Goal: Task Accomplishment & Management: Complete application form

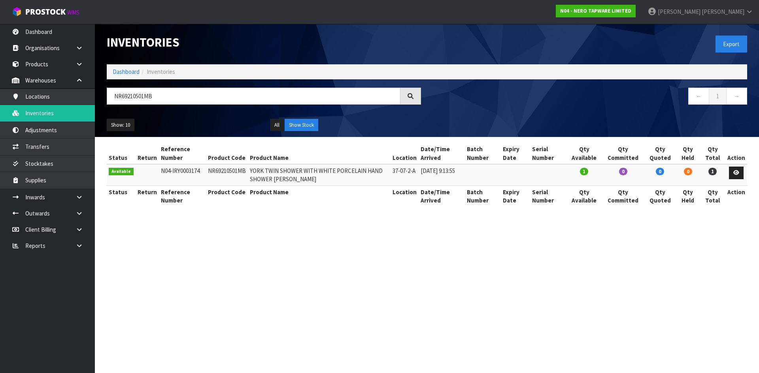
drag, startPoint x: 120, startPoint y: 99, endPoint x: 244, endPoint y: 83, distance: 125.1
click at [107, 100] on input "NR69210501MB" at bounding box center [254, 96] width 294 height 17
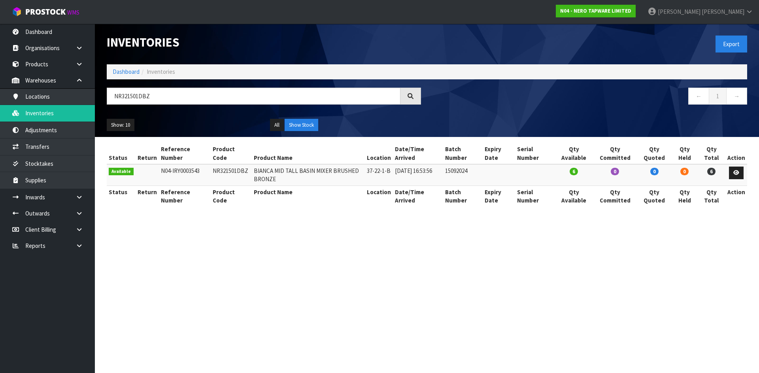
type input "NR321501DBZ"
click at [238, 170] on td "NR321501DBZ" at bounding box center [231, 174] width 41 height 21
copy td "NR321501DBZ"
click at [66, 151] on link "Transfers" at bounding box center [47, 147] width 95 height 16
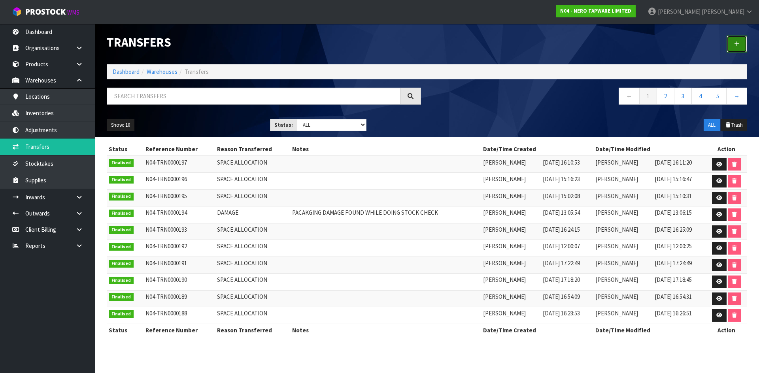
click at [736, 39] on link at bounding box center [736, 44] width 21 height 17
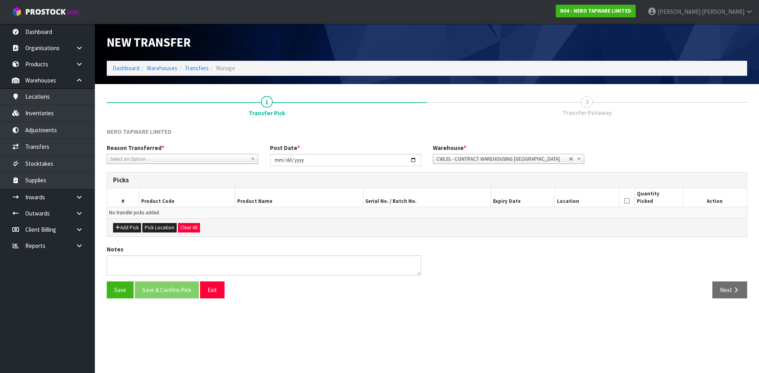
click at [238, 160] on span "Select an Option" at bounding box center [178, 159] width 137 height 9
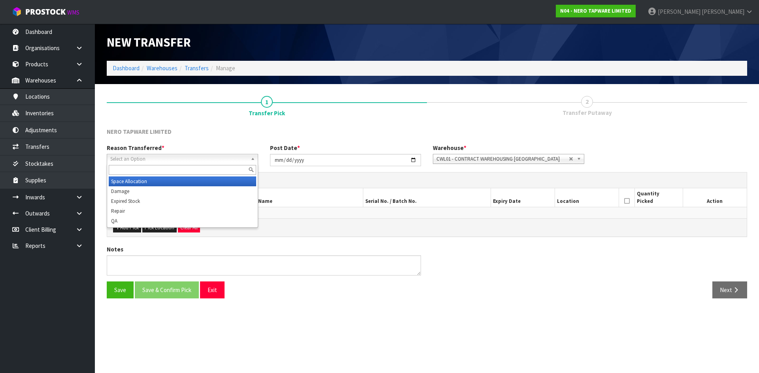
click at [230, 182] on li "Space Allocation" at bounding box center [182, 182] width 147 height 10
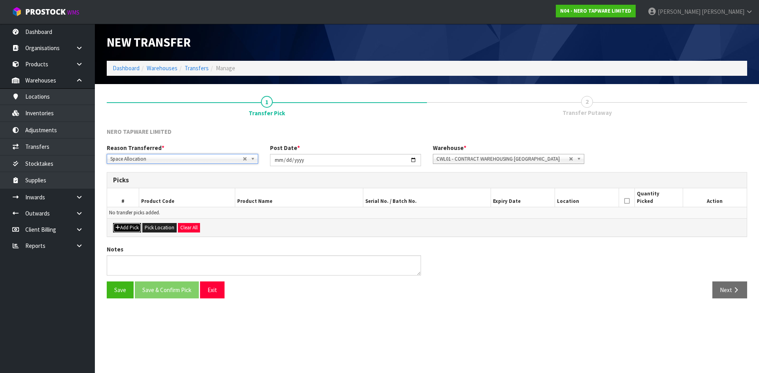
click at [135, 228] on button "Add Pick" at bounding box center [127, 227] width 28 height 9
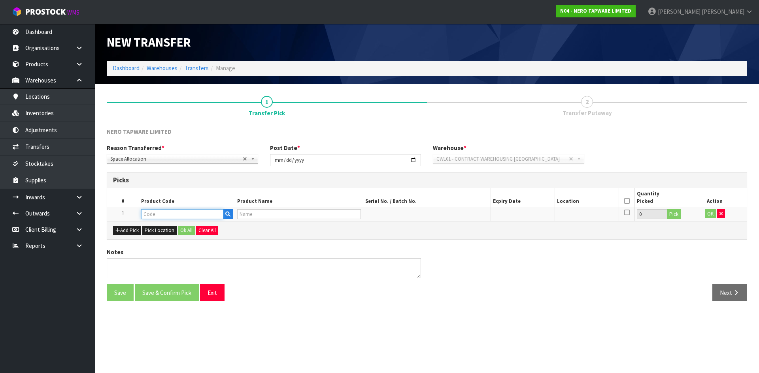
click at [171, 214] on input "text" at bounding box center [182, 214] width 82 height 10
paste input "NR321501DBZ"
type input "NR321501DBZ"
type input "BIANCA MID TALL BASIN MIXER BRUSHED BRONZE"
type input "NR321501DBZ"
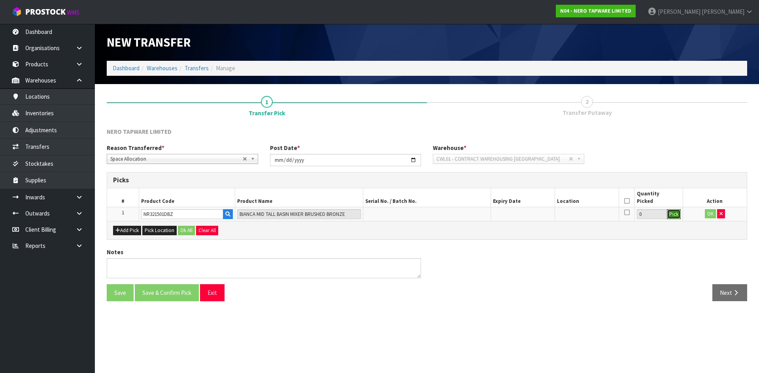
click at [673, 217] on button "Pick" at bounding box center [674, 214] width 14 height 10
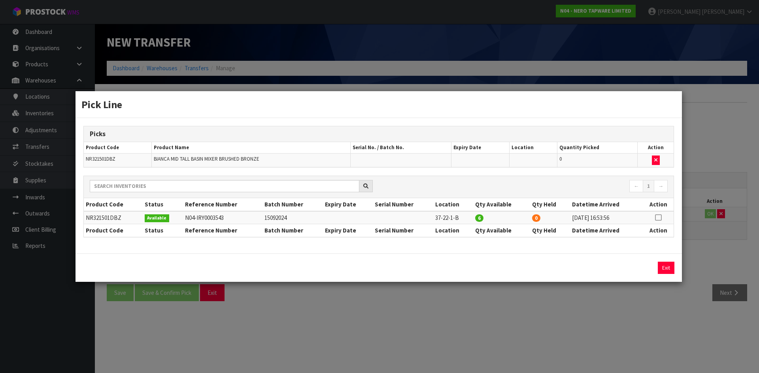
click at [659, 218] on icon at bounding box center [658, 218] width 6 height 0
click at [641, 268] on button "Assign Pick" at bounding box center [639, 268] width 32 height 12
type input "6"
click at [636, 300] on div "Pick Line Picks Product Code Product Name Serial No. / Batch No. Expiry Date Lo…" at bounding box center [379, 186] width 759 height 373
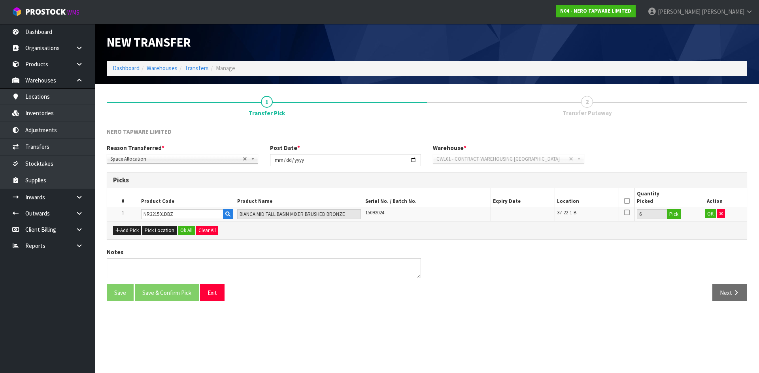
click at [625, 201] on icon at bounding box center [627, 201] width 6 height 0
click at [711, 213] on button "OK" at bounding box center [710, 213] width 11 height 9
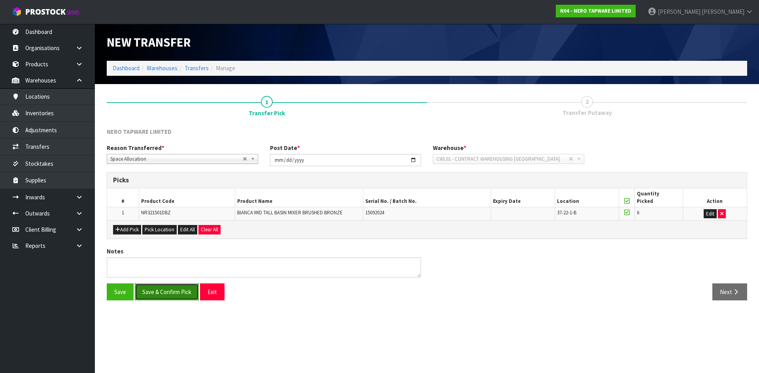
click at [186, 296] on button "Save & Confirm Pick" at bounding box center [167, 292] width 64 height 17
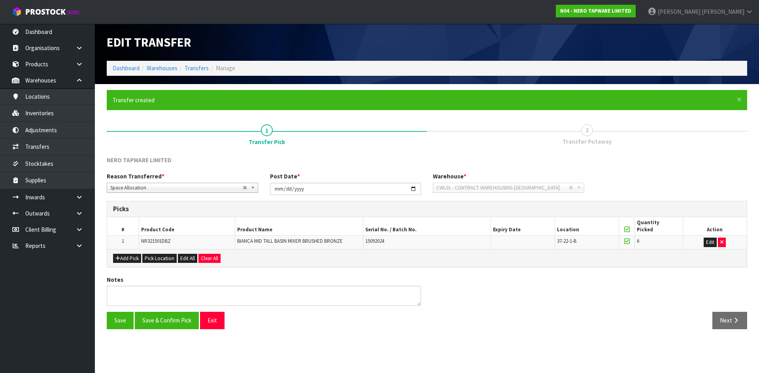
click at [732, 321] on section "× Close Transfer created 1 Transfer Pick 2 Transfer Putaway NERO TAPWARE LIMITE…" at bounding box center [427, 212] width 664 height 257
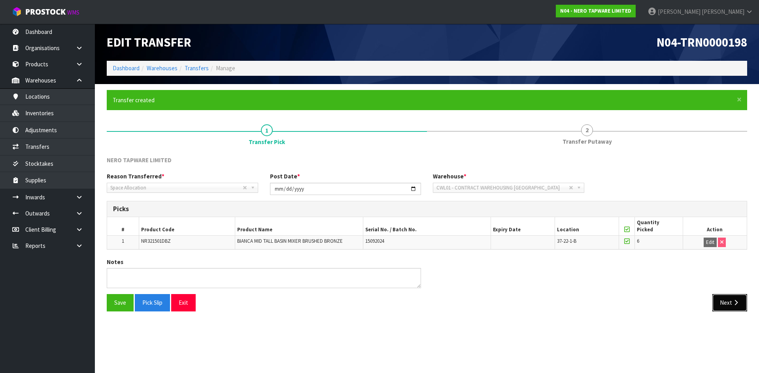
click at [734, 307] on button "Next" at bounding box center [729, 302] width 35 height 17
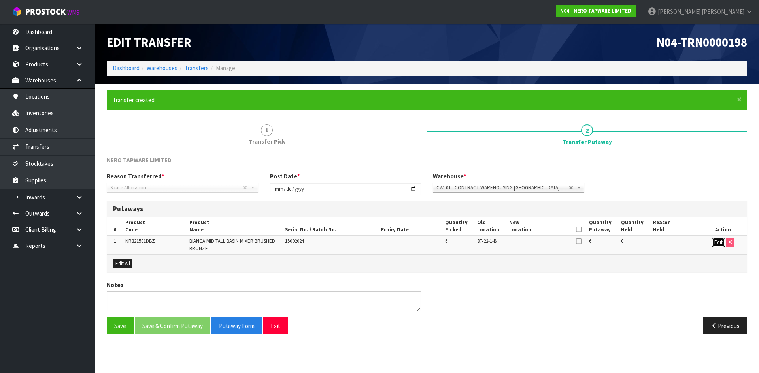
click at [713, 241] on button "Edit" at bounding box center [718, 242] width 13 height 9
click at [532, 243] on input "text" at bounding box center [534, 243] width 50 height 10
type input "37-22-2-A"
click at [577, 230] on icon at bounding box center [579, 230] width 6 height 0
click at [714, 245] on button "OK" at bounding box center [718, 242] width 11 height 9
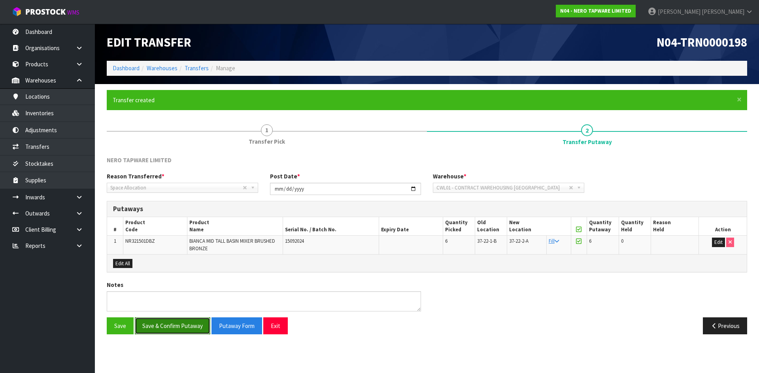
click at [192, 329] on button "Save & Confirm Putaway" at bounding box center [172, 326] width 75 height 17
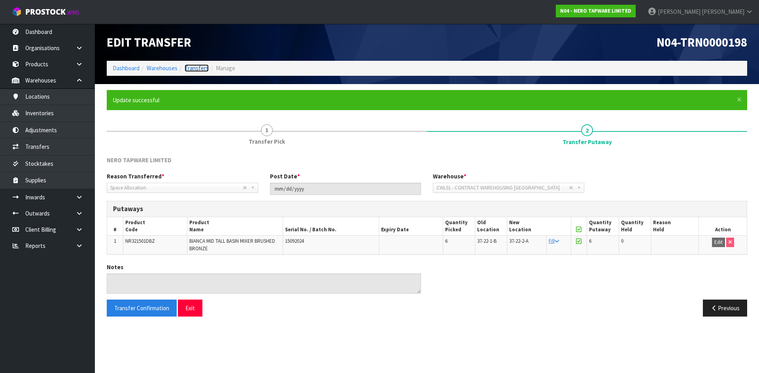
click at [198, 66] on link "Transfers" at bounding box center [197, 68] width 24 height 8
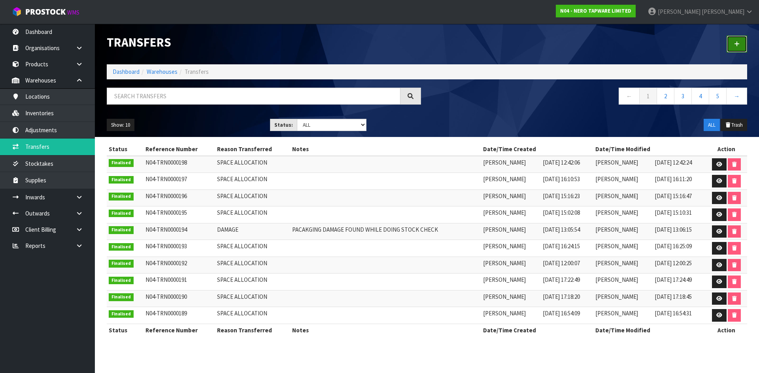
click at [734, 38] on link at bounding box center [736, 44] width 21 height 17
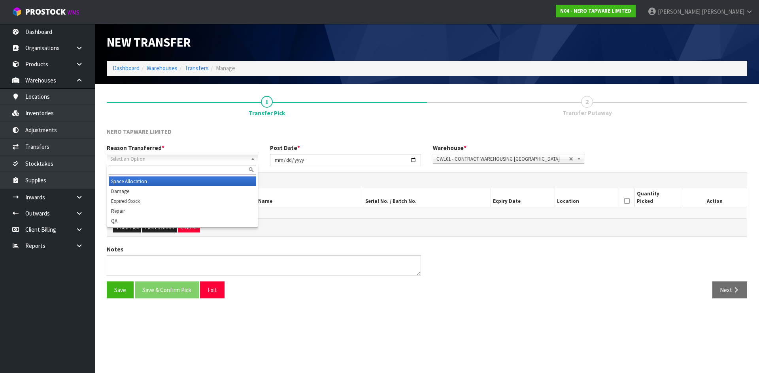
click at [118, 159] on span "Select an Option" at bounding box center [178, 159] width 137 height 9
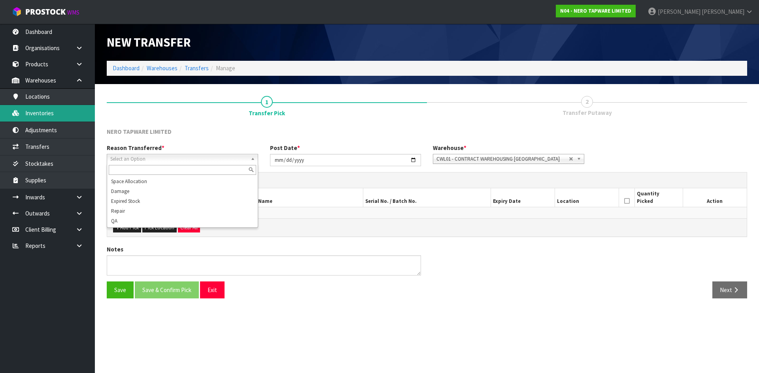
click at [68, 116] on link "Inventories" at bounding box center [47, 113] width 95 height 16
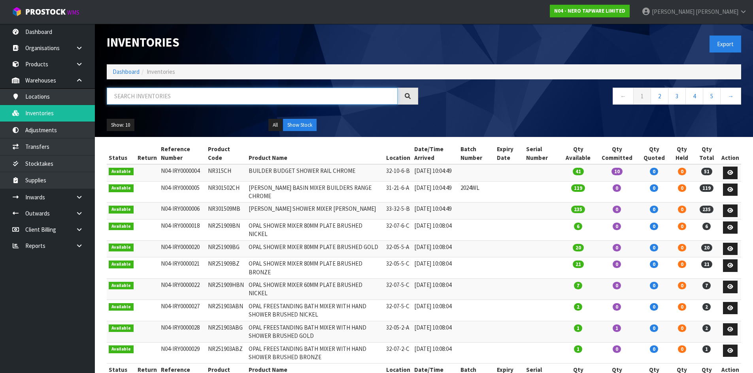
click at [150, 92] on input "text" at bounding box center [252, 96] width 291 height 17
click at [219, 100] on input "text" at bounding box center [252, 96] width 291 height 17
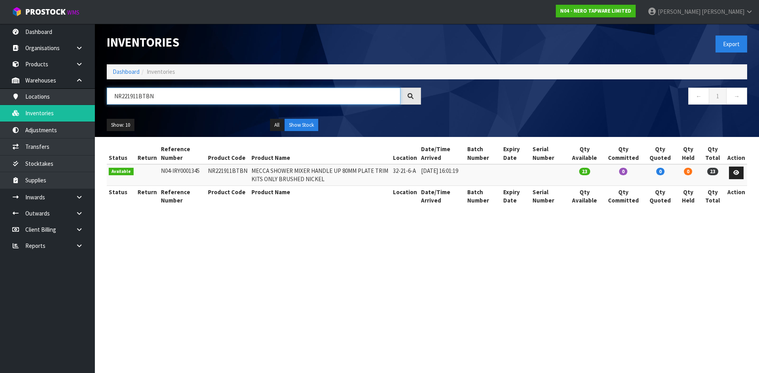
type input "NR221911BTBN"
click at [214, 172] on td "NR221911BTBN" at bounding box center [227, 174] width 43 height 21
copy td "NR221911BTBN"
click at [48, 145] on link "Transfers" at bounding box center [47, 147] width 95 height 16
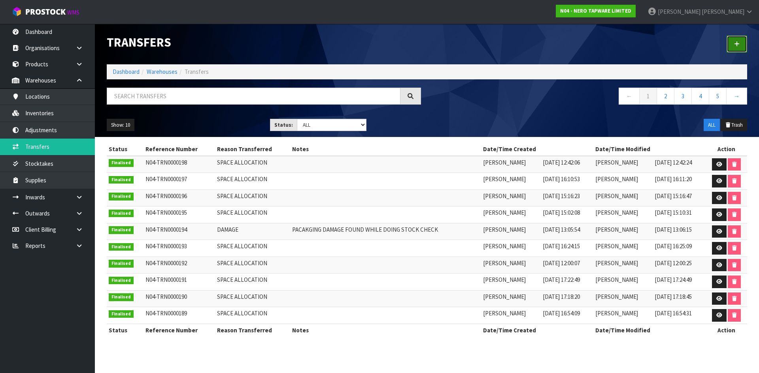
click at [743, 46] on link at bounding box center [736, 44] width 21 height 17
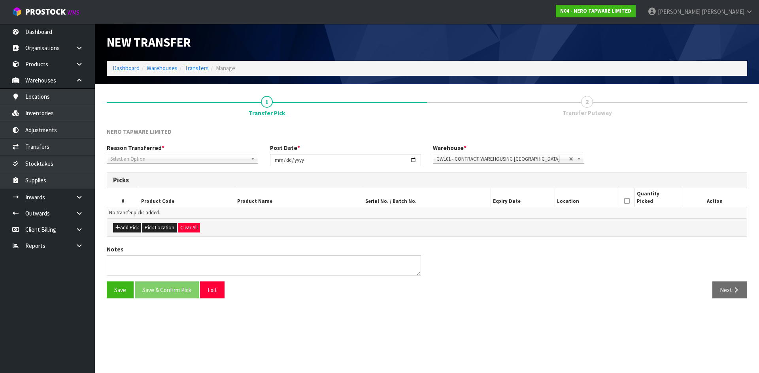
click at [153, 158] on span "Select an Option" at bounding box center [178, 159] width 137 height 9
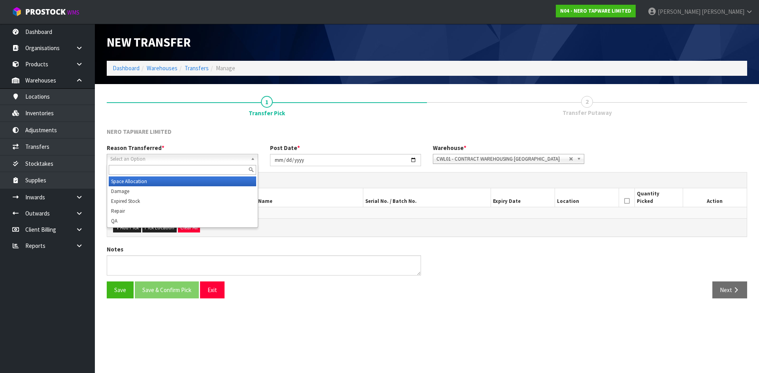
click at [156, 181] on li "Space Allocation" at bounding box center [182, 182] width 147 height 10
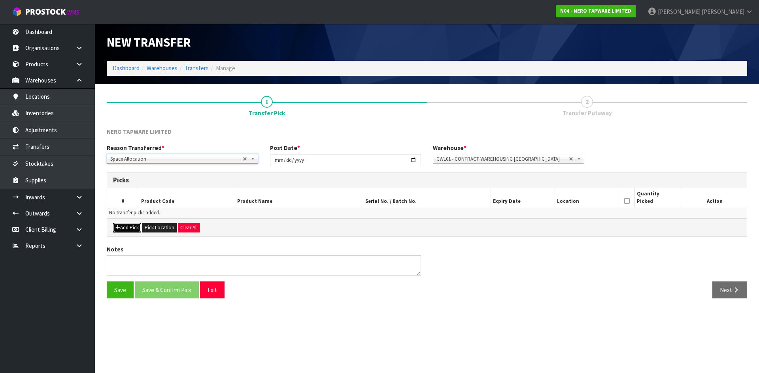
click at [132, 228] on button "Add Pick" at bounding box center [127, 227] width 28 height 9
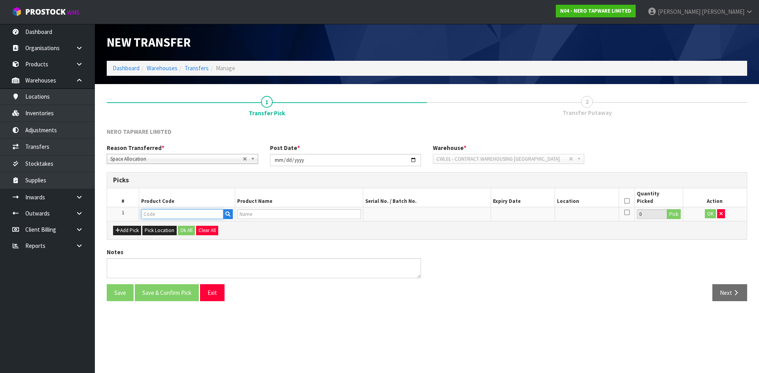
click at [191, 212] on input "text" at bounding box center [182, 214] width 82 height 10
paste input "NR221911BTBN"
type input "NR221911BTBN"
type input "MECCA SHOWER MIXER HANDLE UP 80MM PLATE TRIM KITS ONLY BRUSHED NICKEL"
type input "NR221911BTBN"
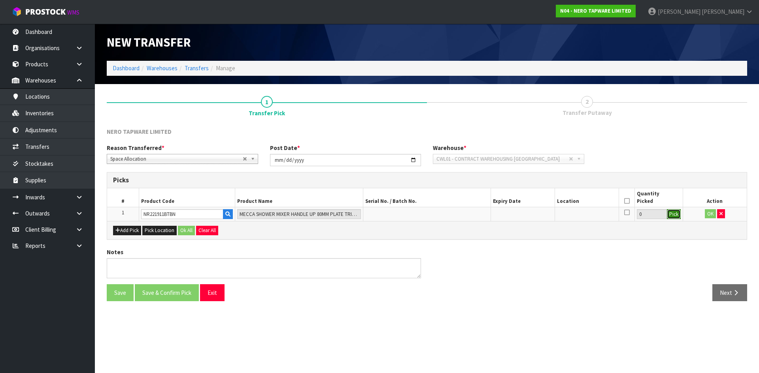
click at [671, 216] on button "Pick" at bounding box center [674, 214] width 14 height 10
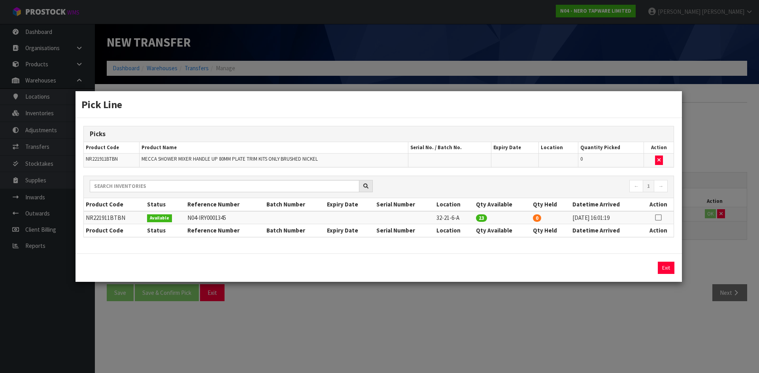
click at [660, 218] on icon at bounding box center [658, 218] width 6 height 0
click at [637, 264] on button "Assign Pick" at bounding box center [639, 268] width 32 height 12
type input "23"
click at [620, 303] on div "Pick Line Picks Product Code Product Name Serial No. / Batch No. Expiry Date Lo…" at bounding box center [379, 186] width 759 height 373
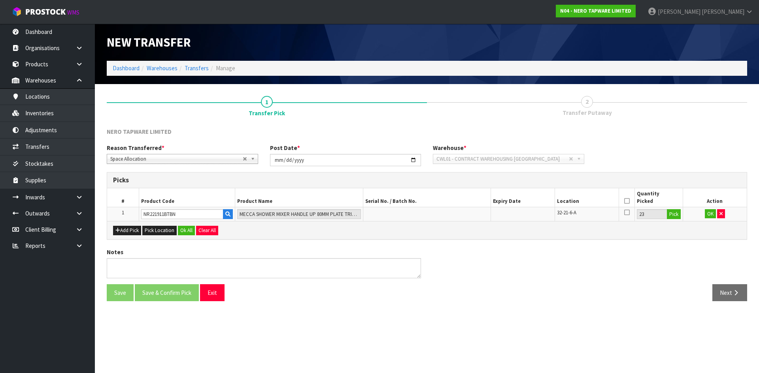
click at [624, 200] on th at bounding box center [626, 198] width 16 height 19
click at [629, 201] on icon at bounding box center [627, 201] width 6 height 0
click at [711, 213] on button "OK" at bounding box center [710, 213] width 11 height 9
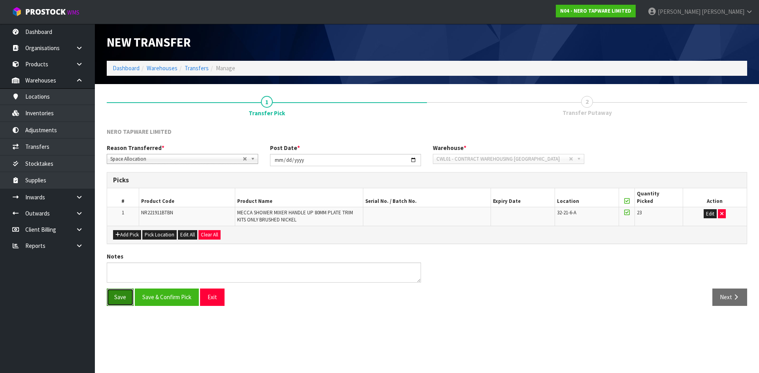
click at [121, 295] on button "Save" at bounding box center [120, 297] width 27 height 17
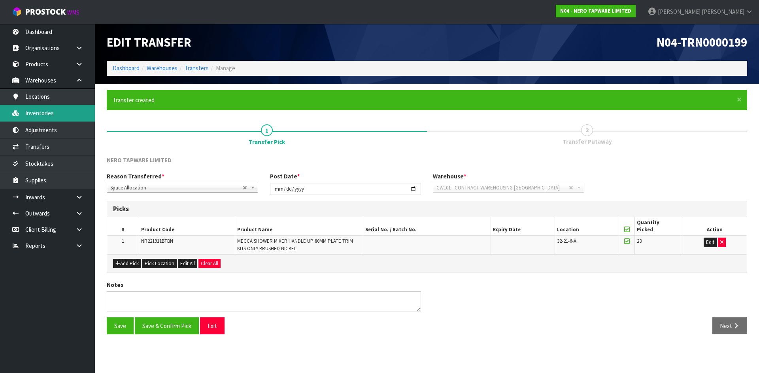
click at [63, 118] on link "Inventories" at bounding box center [47, 113] width 95 height 16
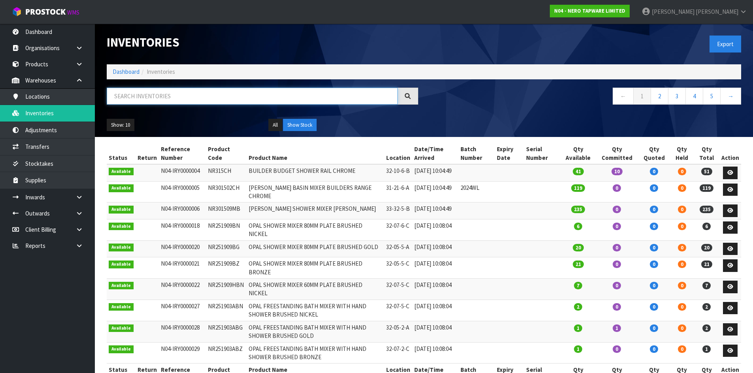
click at [162, 98] on input "text" at bounding box center [252, 96] width 291 height 17
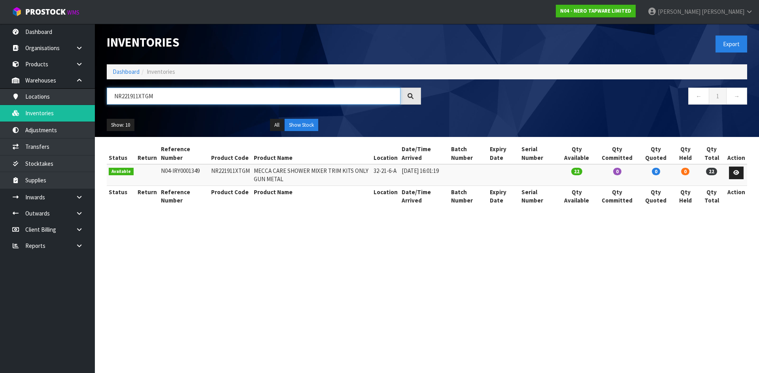
type input "NR221911XTGM"
click at [234, 172] on td "NR221911XTGM" at bounding box center [230, 174] width 43 height 21
copy td "NR221911XTGM"
click at [65, 148] on link "Transfers" at bounding box center [47, 147] width 95 height 16
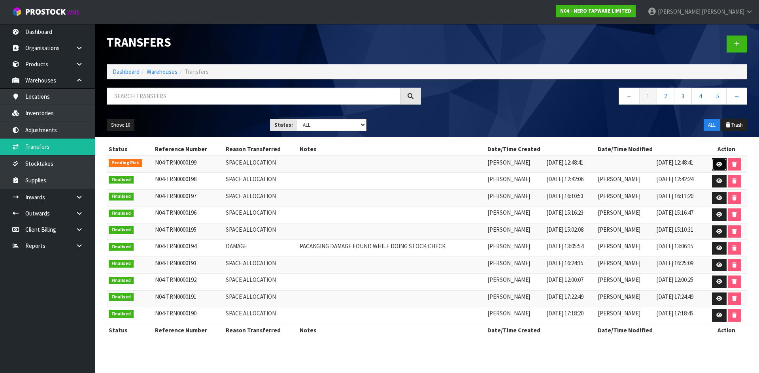
click at [720, 165] on icon at bounding box center [719, 164] width 6 height 5
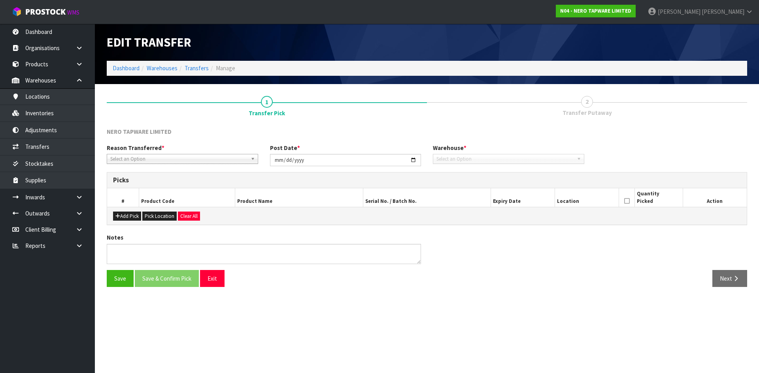
type input "[DATE]"
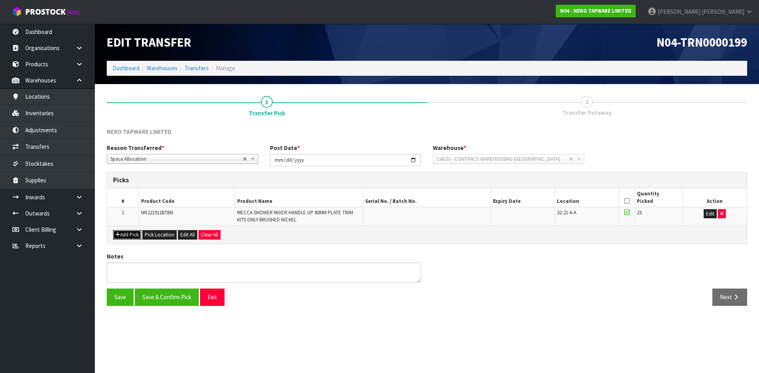
click at [134, 238] on button "Add Pick" at bounding box center [127, 234] width 28 height 9
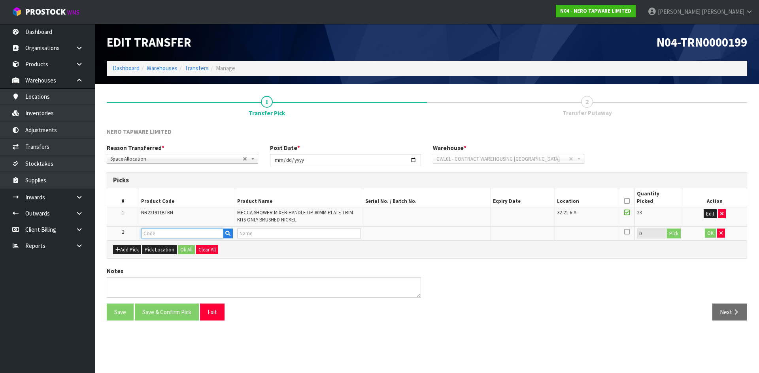
click at [149, 234] on input "text" at bounding box center [182, 234] width 82 height 10
paste input "NR221911XTGM"
type input "NR221911XTGM"
type input "MECCA CARE SHOWER MIXER TRIM KITS ONLY GUN METAL"
type input "NR221911XTGM"
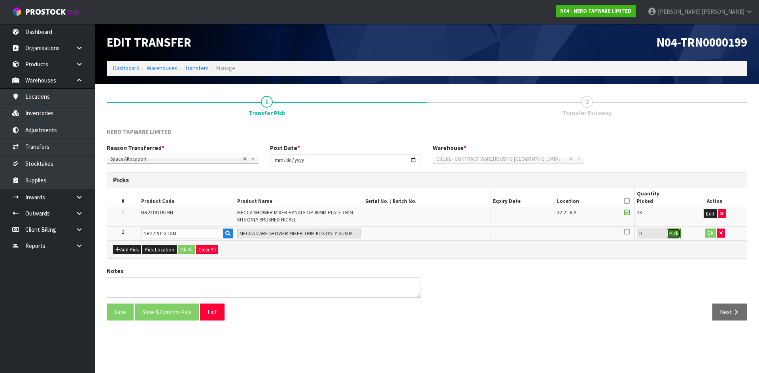
click at [675, 235] on button "Pick" at bounding box center [674, 234] width 14 height 10
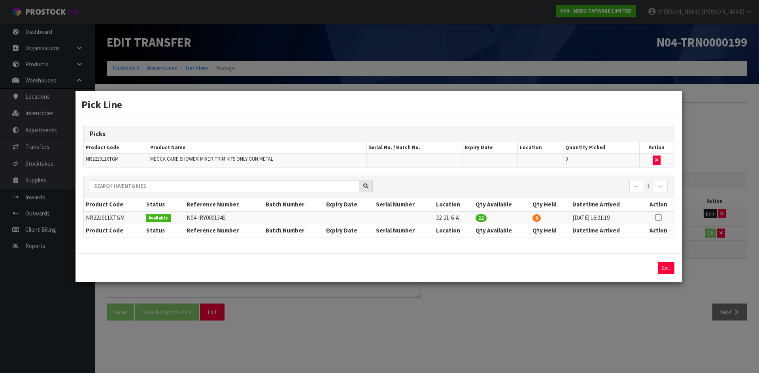
click at [658, 218] on icon at bounding box center [658, 218] width 6 height 0
click at [637, 268] on button "Assign Pick" at bounding box center [639, 268] width 32 height 12
type input "22"
click at [649, 300] on div "Pick Line Picks Product Code Product Name Serial No. / Batch No. Expiry Date Lo…" at bounding box center [379, 186] width 759 height 373
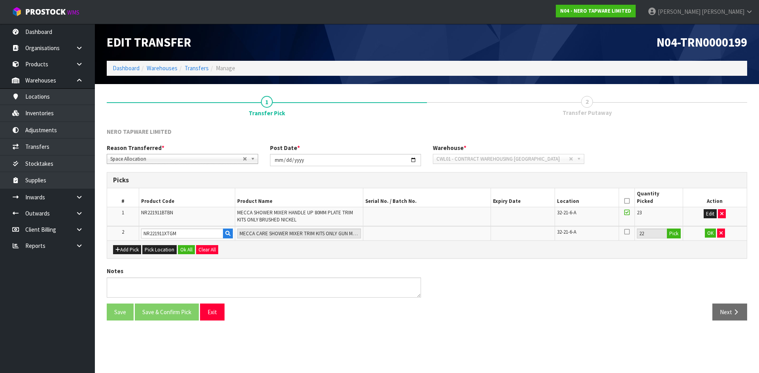
click at [626, 231] on icon at bounding box center [627, 232] width 6 height 6
click at [0, 0] on input "checkbox" at bounding box center [0, 0] width 0 height 0
click at [709, 234] on button "OK" at bounding box center [710, 233] width 11 height 9
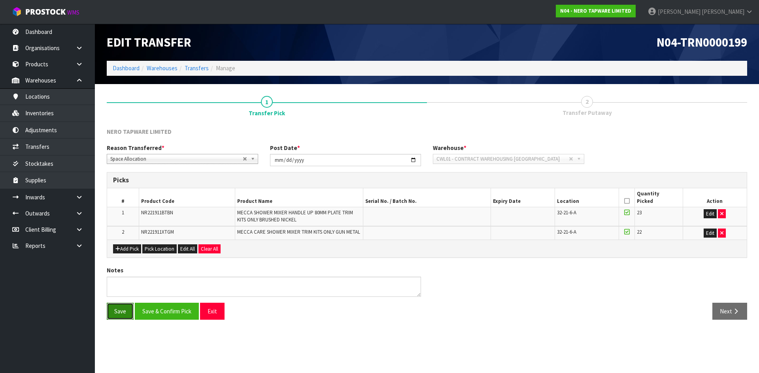
click at [126, 305] on button "Save" at bounding box center [120, 311] width 27 height 17
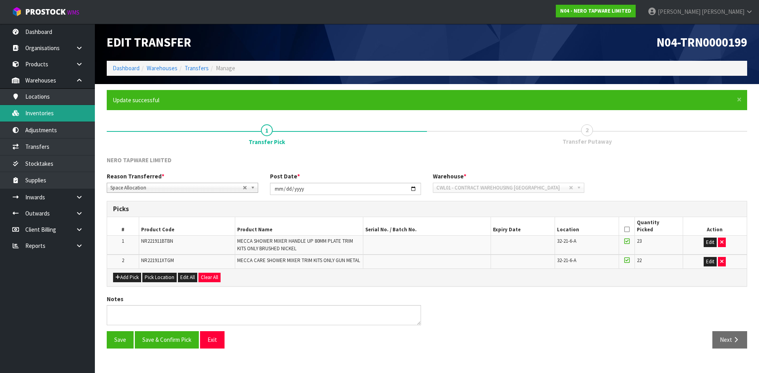
click at [50, 114] on link "Inventories" at bounding box center [47, 113] width 95 height 16
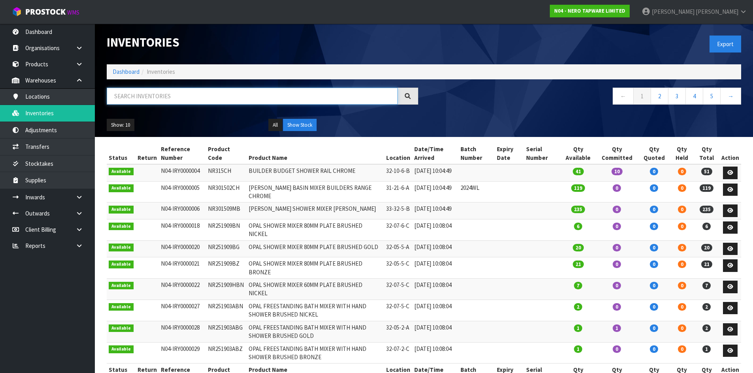
click at [210, 101] on input "text" at bounding box center [252, 96] width 291 height 17
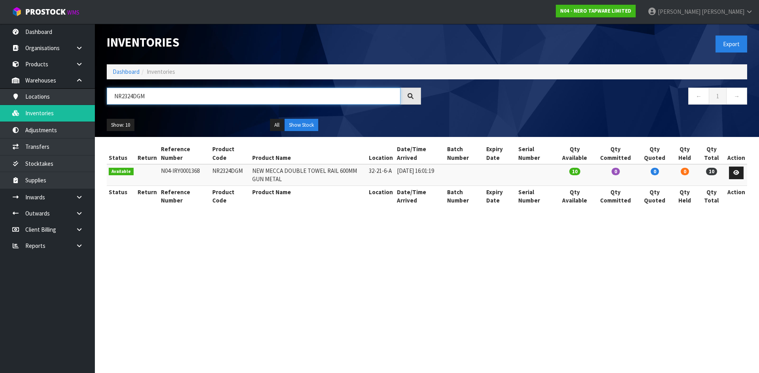
type input "NR2324DGM"
click at [218, 174] on td "NR2324DGM" at bounding box center [230, 174] width 40 height 21
copy td "NR2324DGM"
click at [49, 146] on link "Transfers" at bounding box center [47, 147] width 95 height 16
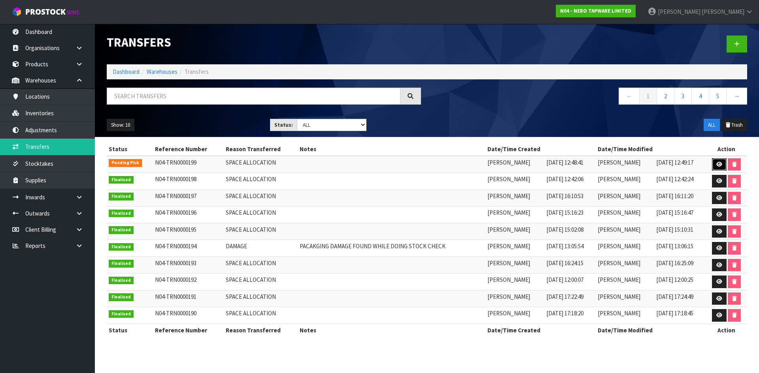
click at [715, 163] on link at bounding box center [719, 164] width 15 height 13
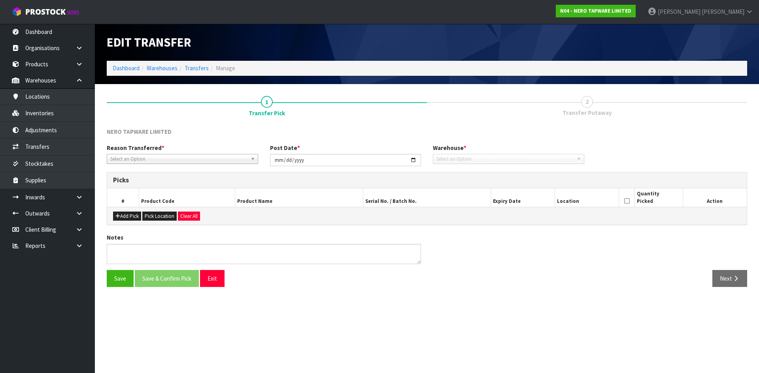
type input "[DATE]"
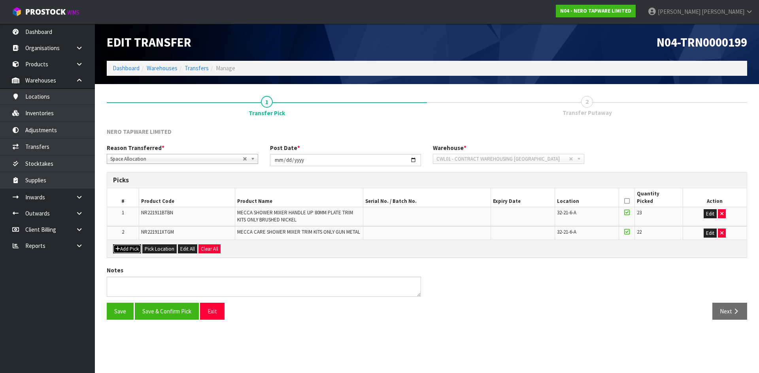
click at [128, 250] on button "Add Pick" at bounding box center [127, 249] width 28 height 9
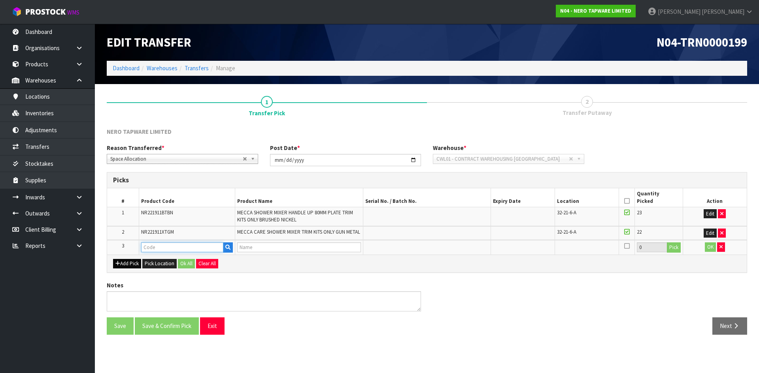
click at [179, 249] on input "text" at bounding box center [182, 248] width 82 height 10
paste input "NR2324DGM"
type input "NR2324DGM"
type input "NEW MECCA DOUBLE TOWEL RAIL 600MM GUN METAL"
type input "NR2324DGM"
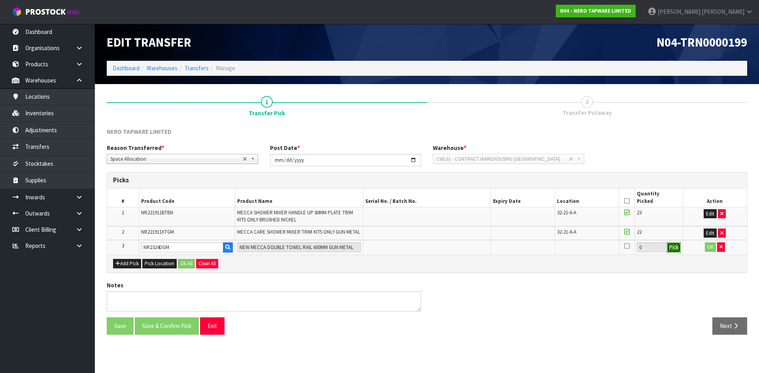
click at [676, 249] on button "Pick" at bounding box center [674, 248] width 14 height 10
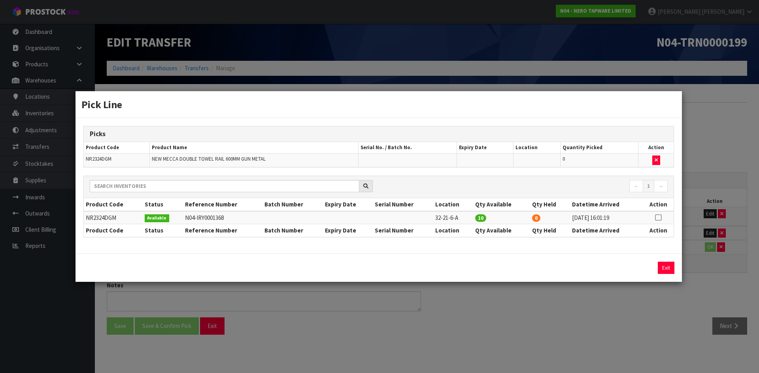
click at [657, 218] on icon at bounding box center [658, 218] width 6 height 0
click at [629, 267] on button "Assign Pick" at bounding box center [639, 268] width 32 height 12
type input "10"
drag, startPoint x: 556, startPoint y: 331, endPoint x: 552, endPoint y: 331, distance: 4.0
click at [555, 331] on div "Pick Line Picks Product Code Product Name Serial No. / Batch No. Expiry Date Lo…" at bounding box center [379, 186] width 759 height 373
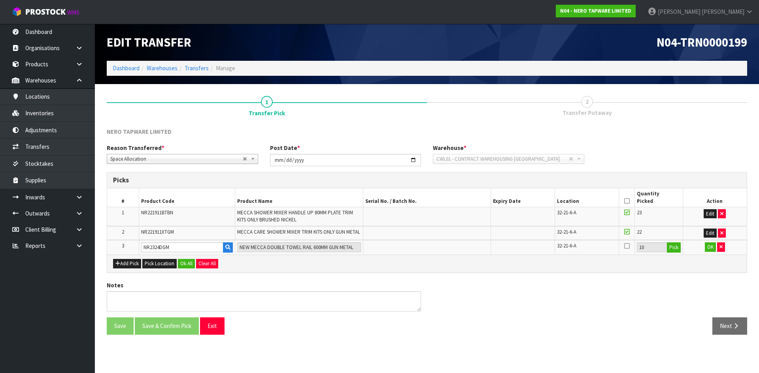
click at [628, 245] on icon at bounding box center [627, 246] width 6 height 6
click at [0, 0] on input "checkbox" at bounding box center [0, 0] width 0 height 0
click at [709, 249] on button "OK" at bounding box center [710, 247] width 11 height 9
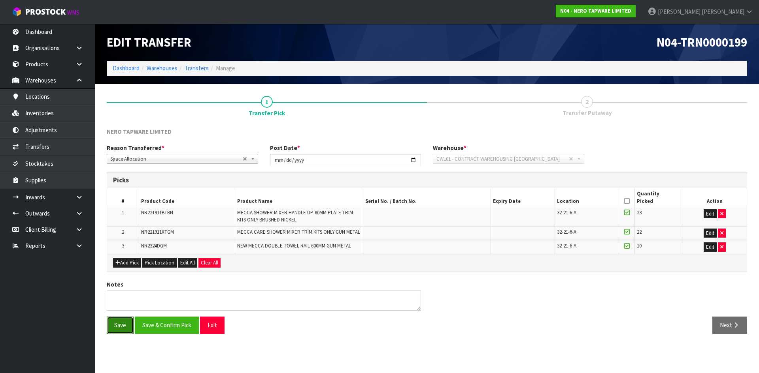
click at [124, 329] on button "Save" at bounding box center [120, 325] width 27 height 17
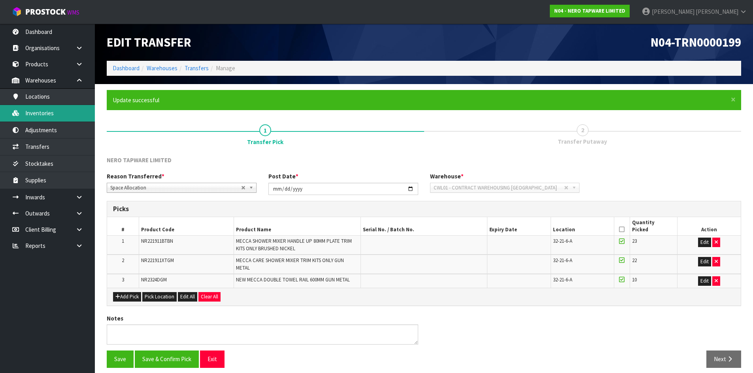
click at [61, 112] on link "Inventories" at bounding box center [47, 113] width 95 height 16
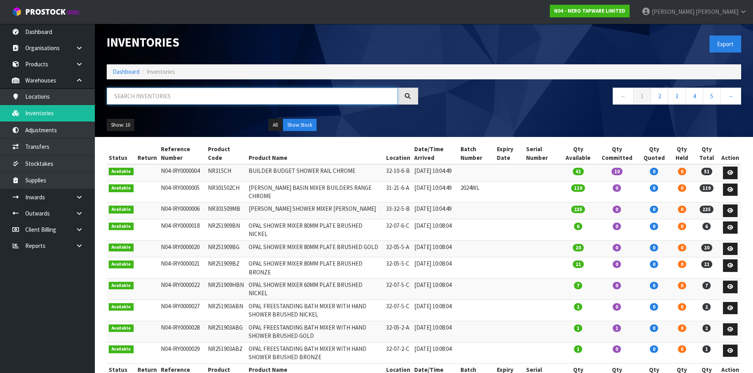
click at [214, 98] on input "text" at bounding box center [252, 96] width 291 height 17
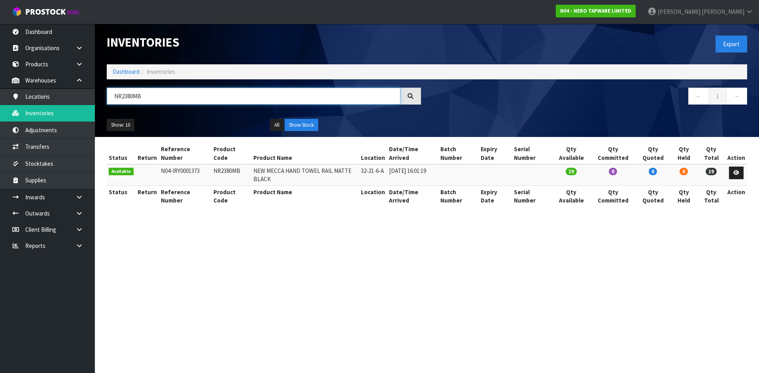
type input "NR2380MB"
click at [224, 173] on td "NR2380MB" at bounding box center [231, 174] width 40 height 21
copy td "NR2380MB"
click at [71, 146] on link "Transfers" at bounding box center [47, 147] width 95 height 16
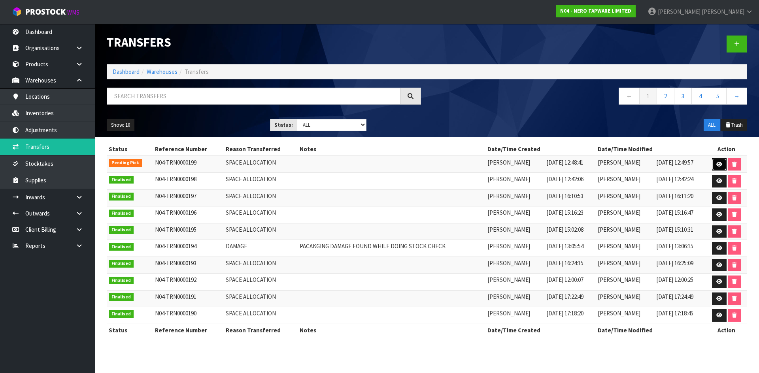
click at [719, 165] on icon at bounding box center [719, 164] width 6 height 5
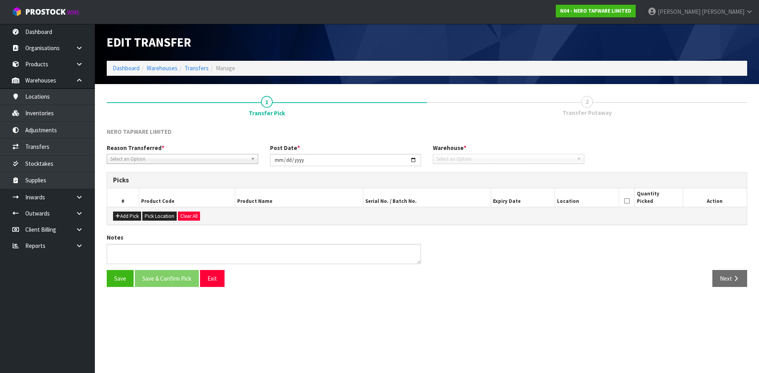
type input "[DATE]"
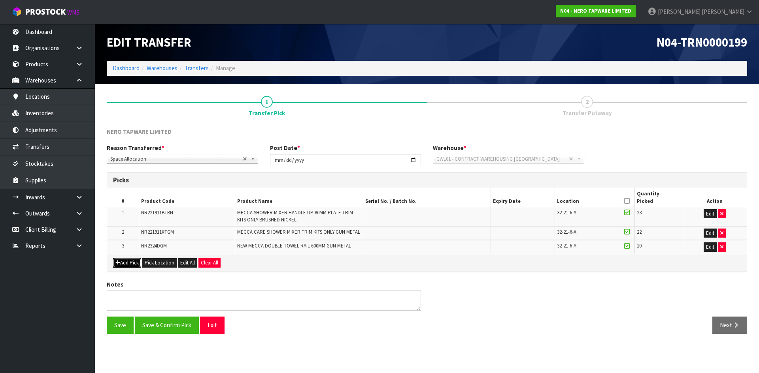
click at [124, 261] on button "Add Pick" at bounding box center [127, 262] width 28 height 9
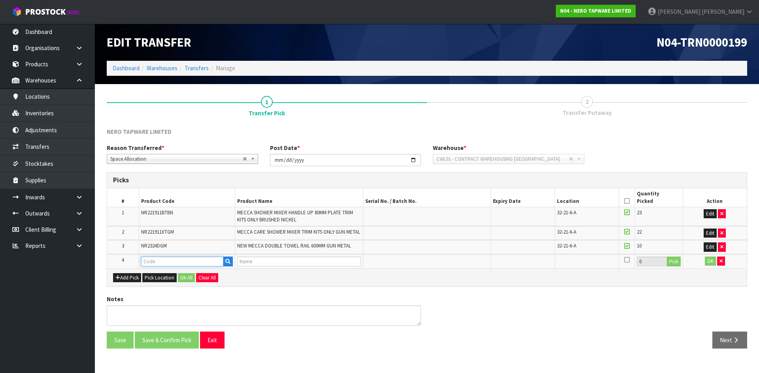
click at [164, 264] on input "text" at bounding box center [182, 262] width 82 height 10
paste input "NR2380MB"
type input "NR2380MB"
type input "NEW MECCA HAND TOWEL RAIL MATTE BLACK"
type input "NR2380MB"
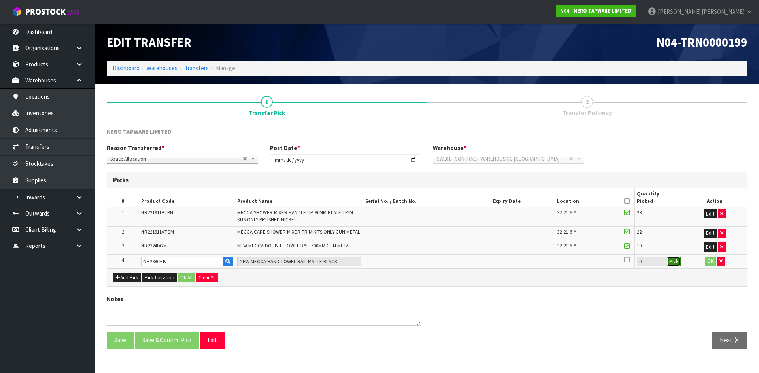
click at [671, 262] on button "Pick" at bounding box center [674, 262] width 14 height 10
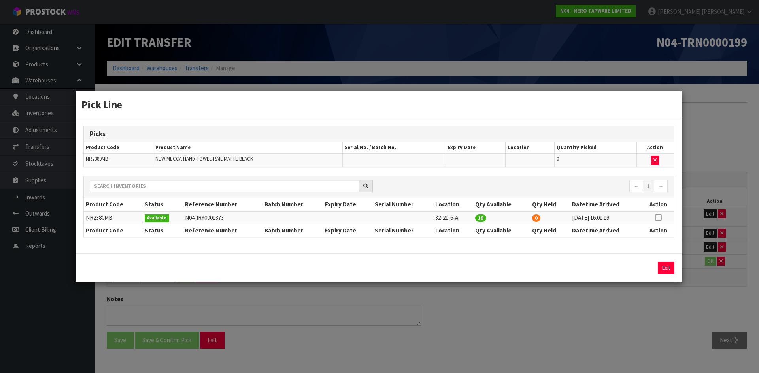
click at [660, 218] on icon at bounding box center [658, 218] width 6 height 0
click at [636, 260] on div "19 Assign Pick Exit" at bounding box center [378, 268] width 606 height 28
click at [637, 268] on button "Assign Pick" at bounding box center [639, 268] width 32 height 12
type input "19"
click at [636, 302] on div "Pick Line Picks Product Code Product Name Serial No. / Batch No. Expiry Date Lo…" at bounding box center [379, 186] width 759 height 373
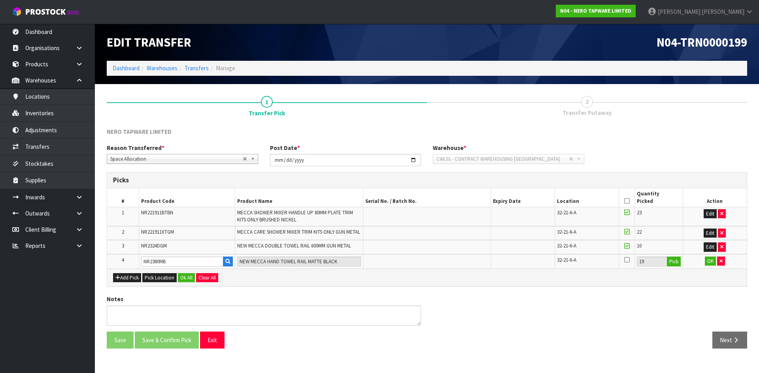
drag, startPoint x: 626, startPoint y: 262, endPoint x: 665, endPoint y: 257, distance: 39.4
click at [626, 262] on icon at bounding box center [627, 260] width 6 height 6
click at [0, 0] on input "checkbox" at bounding box center [0, 0] width 0 height 0
click at [711, 260] on button "OK" at bounding box center [710, 261] width 11 height 9
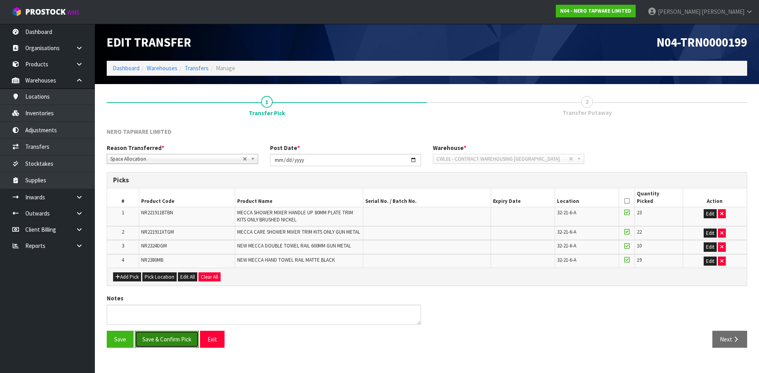
click at [163, 337] on button "Save & Confirm Pick" at bounding box center [167, 339] width 64 height 17
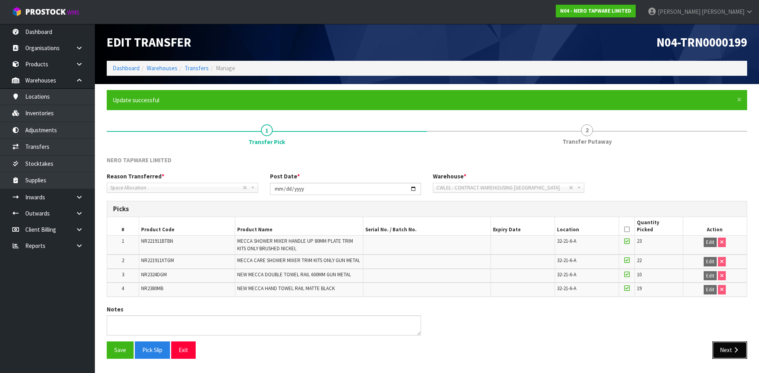
click at [724, 346] on button "Next" at bounding box center [729, 350] width 35 height 17
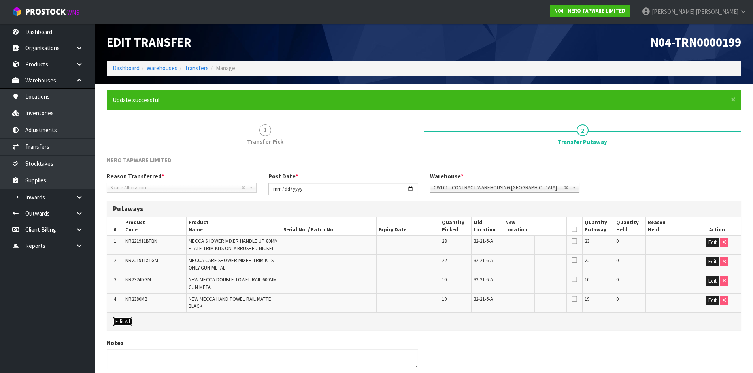
click at [123, 324] on button "Edit All" at bounding box center [122, 321] width 19 height 9
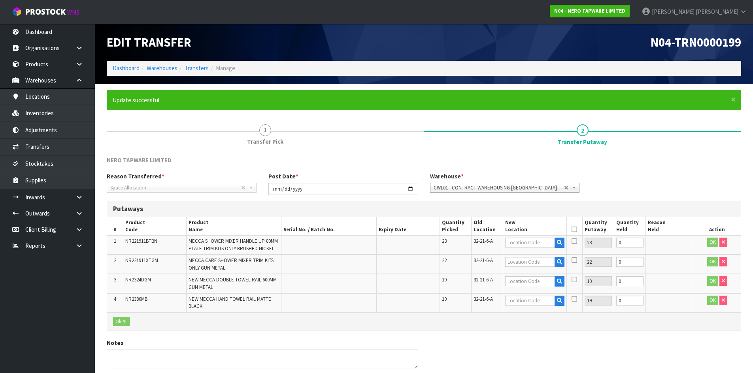
click at [484, 244] on span "32-21-6-A" at bounding box center [482, 241] width 19 height 7
copy tr "32-21-6-A"
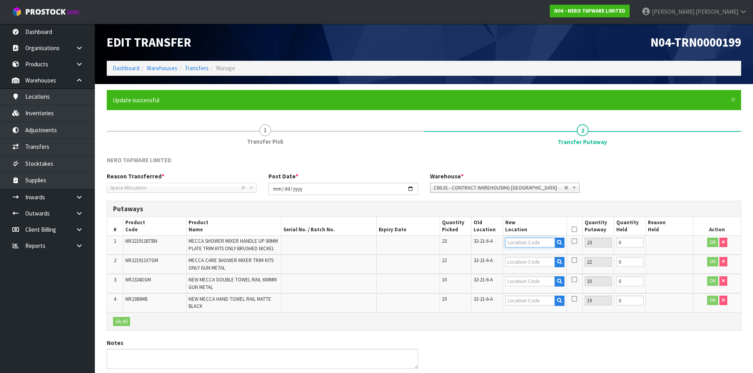
click at [520, 242] on input "text" at bounding box center [529, 243] width 49 height 10
paste input "32-21-6-A"
type input "32-21-5"
click at [542, 279] on link "32-21-5 -C" at bounding box center [536, 278] width 62 height 11
type input "32-21-5-C"
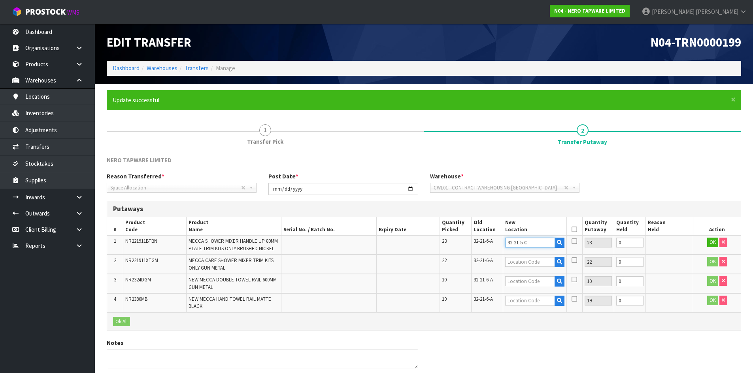
click at [522, 244] on input "32-21-5-C" at bounding box center [529, 243] width 49 height 10
click at [524, 264] on input "text" at bounding box center [529, 262] width 49 height 10
paste input "32-21-5-C"
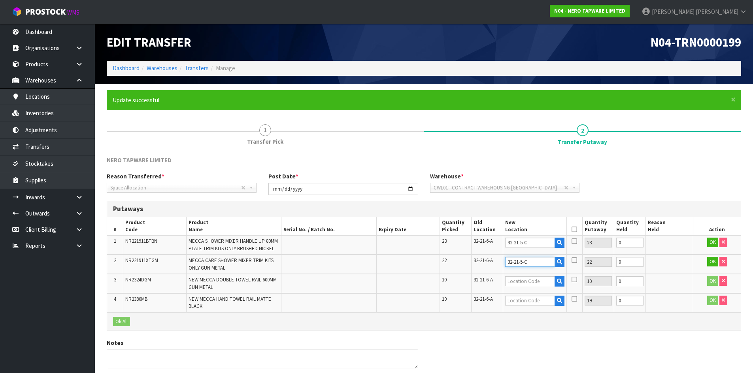
type input "32-21-5-C"
click at [518, 280] on input "text" at bounding box center [529, 282] width 49 height 10
paste input "32-21-5-C"
type input "32-21-5-"
click at [535, 301] on link "32-21-5- B" at bounding box center [536, 305] width 62 height 11
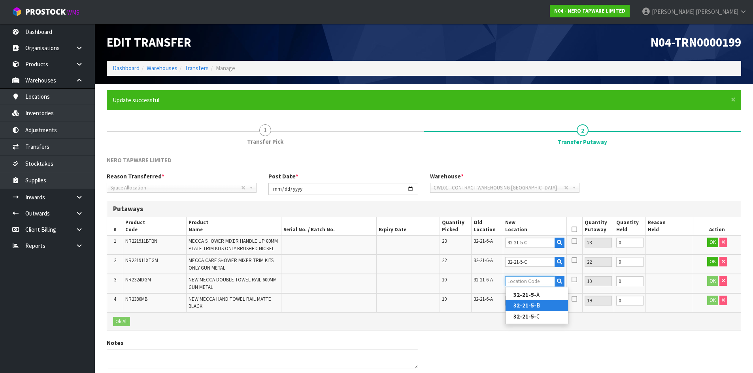
type input "32-21-5-B"
click at [534, 301] on input "text" at bounding box center [529, 301] width 49 height 10
paste input "32-21-5-C"
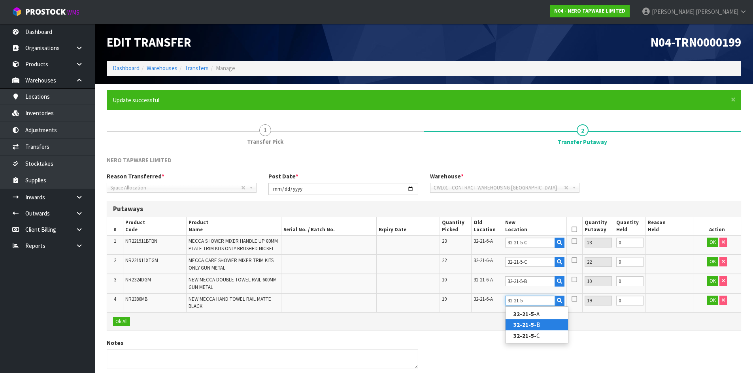
type input "32-21-5-"
click at [537, 324] on link "32-21-5- B" at bounding box center [536, 325] width 62 height 11
type input "32-21-5-B"
click at [573, 230] on icon at bounding box center [574, 230] width 6 height 0
click at [122, 322] on button "Ok All" at bounding box center [121, 321] width 17 height 9
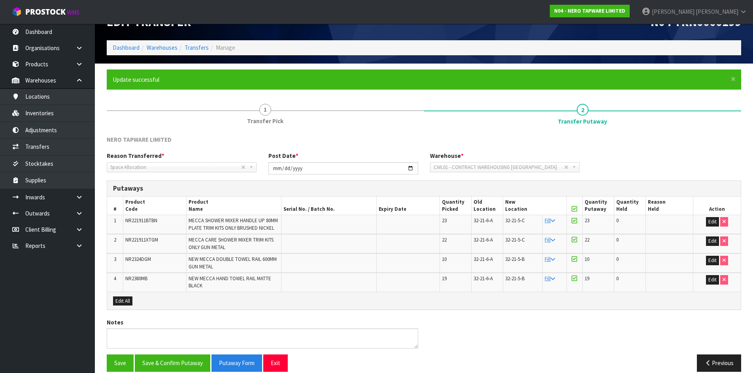
scroll to position [31, 0]
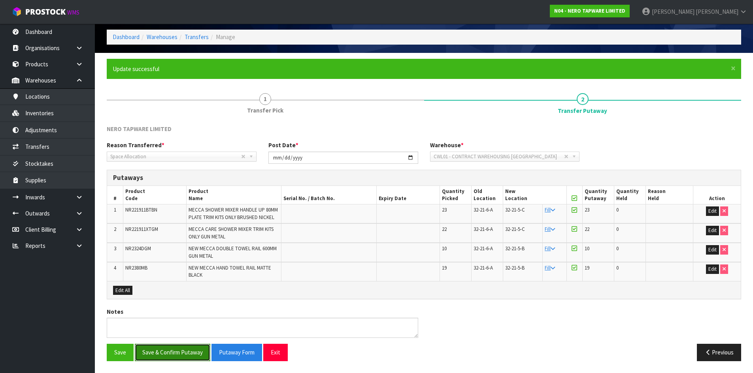
click at [169, 356] on button "Save & Confirm Putaway" at bounding box center [172, 352] width 75 height 17
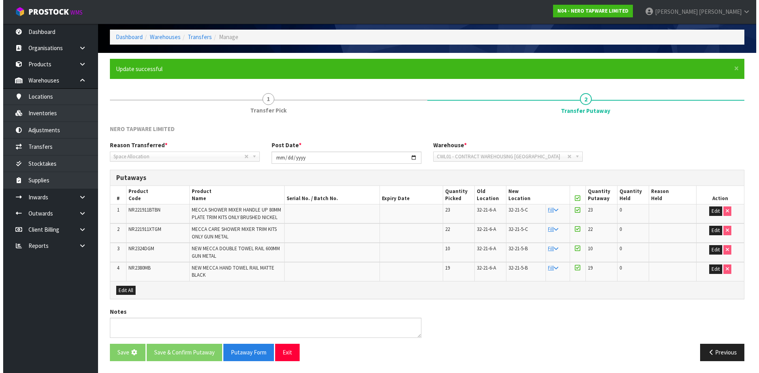
scroll to position [0, 0]
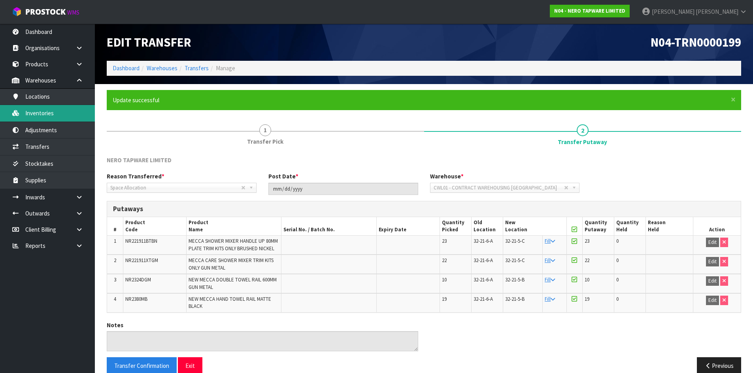
click at [59, 113] on link "Inventories" at bounding box center [47, 113] width 95 height 16
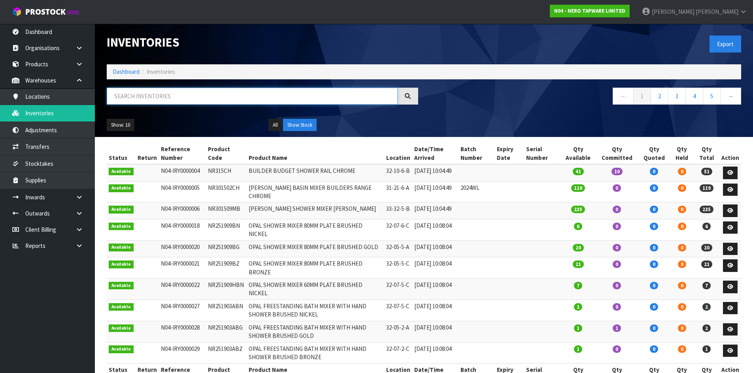
click at [181, 95] on input "text" at bounding box center [252, 96] width 291 height 17
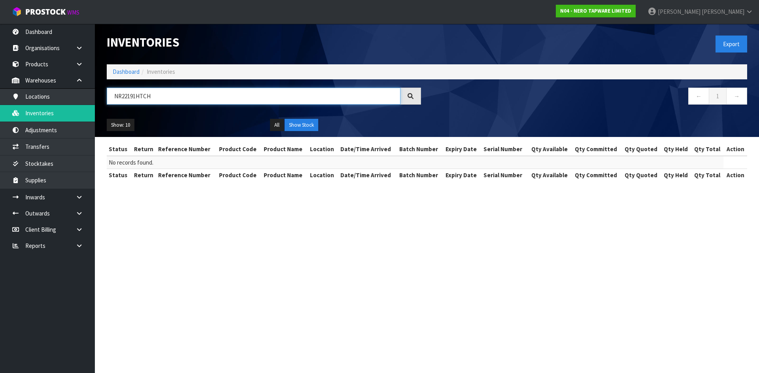
click at [136, 96] on input "NR22191HTCH" at bounding box center [254, 96] width 294 height 17
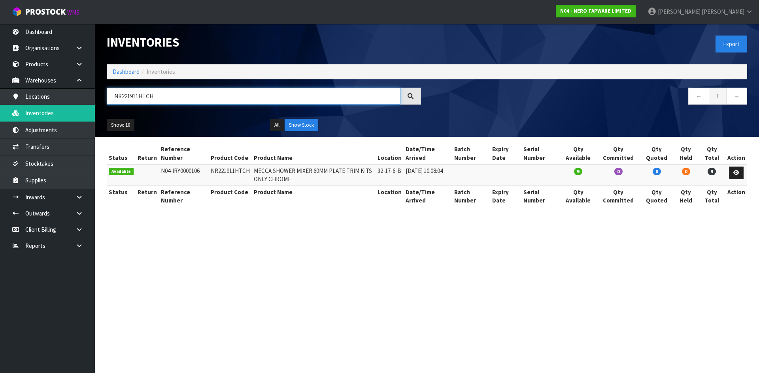
drag, startPoint x: 122, startPoint y: 95, endPoint x: 174, endPoint y: 97, distance: 52.2
click at [174, 97] on input "NR221911HTCH" at bounding box center [254, 96] width 294 height 17
drag, startPoint x: 121, startPoint y: 96, endPoint x: 169, endPoint y: 105, distance: 48.8
click at [169, 105] on div "NR69210502CH" at bounding box center [264, 99] width 326 height 23
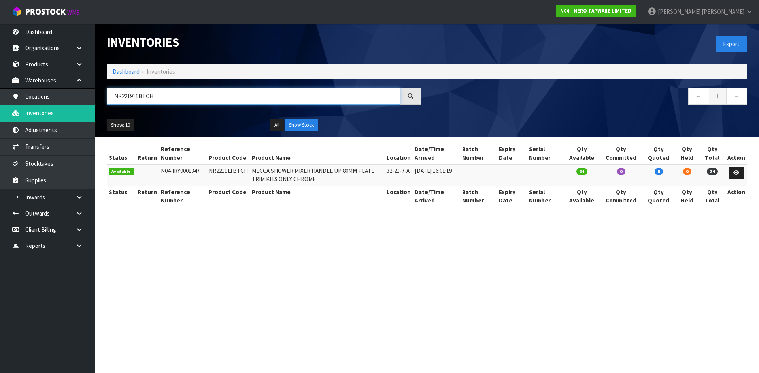
drag, startPoint x: 121, startPoint y: 94, endPoint x: 178, endPoint y: 94, distance: 57.3
click at [178, 94] on input "NR221911BTCH" at bounding box center [254, 96] width 294 height 17
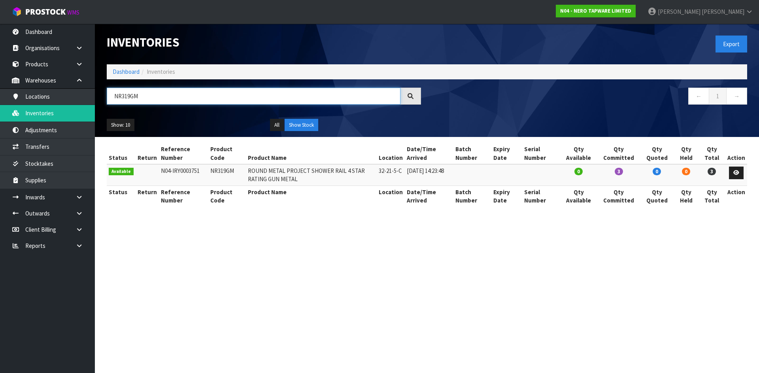
type input "NR319GM"
